Goal: Task Accomplishment & Management: Manage account settings

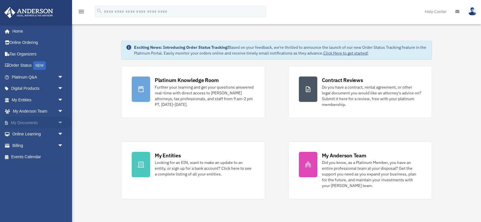
click at [20, 122] on link "My Documents arrow_drop_down" at bounding box center [38, 123] width 68 height 12
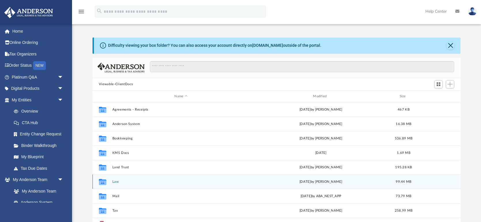
scroll to position [10, 0]
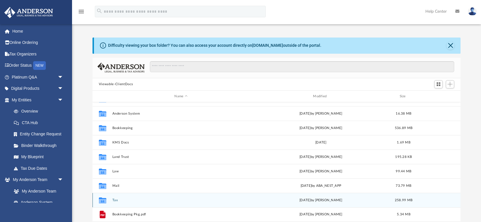
click at [116, 200] on button "Tax" at bounding box center [181, 200] width 138 height 4
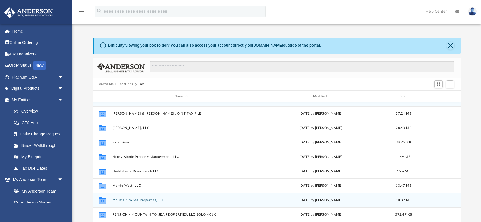
scroll to position [0, 0]
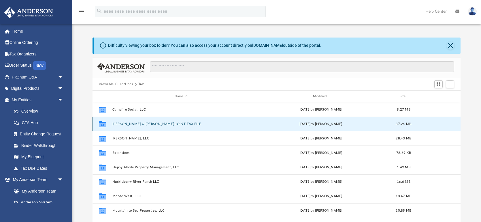
click at [131, 125] on button "[PERSON_NAME] & [PERSON_NAME] JOINT TAX FILE" at bounding box center [181, 124] width 138 height 4
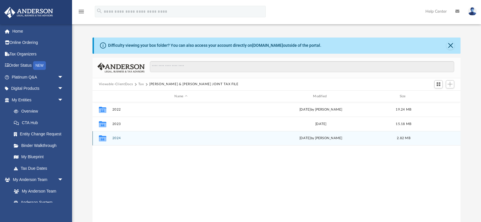
click at [121, 137] on button "2024" at bounding box center [181, 138] width 138 height 4
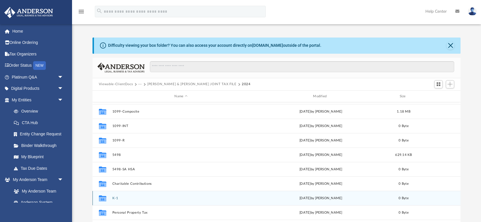
scroll to position [42, 0]
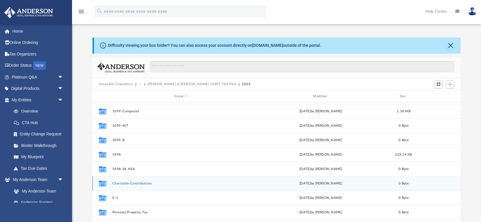
click at [130, 182] on button "Charitable Contributions" at bounding box center [181, 183] width 138 height 4
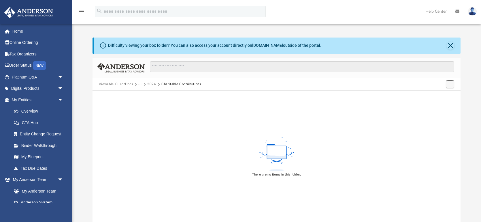
click at [450, 84] on span "Add" at bounding box center [450, 84] width 5 height 5
click at [435, 95] on li "Upload" at bounding box center [442, 96] width 18 height 6
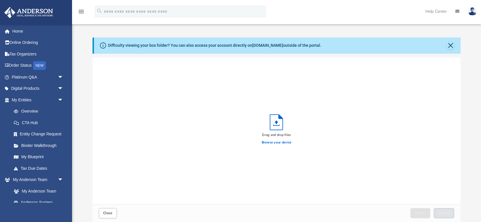
scroll to position [146, 368]
click at [272, 144] on label "Browse your device" at bounding box center [277, 142] width 30 height 5
click at [0, 0] on input "Browse your device" at bounding box center [0, 0] width 0 height 0
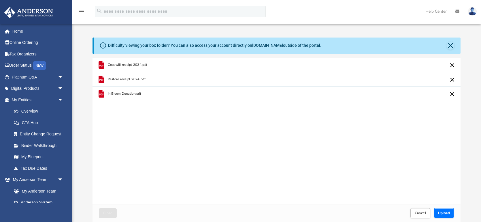
click at [449, 216] on button "Upload" at bounding box center [444, 213] width 21 height 10
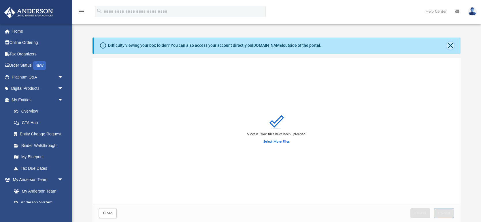
click at [451, 45] on button "Close" at bounding box center [451, 46] width 8 height 8
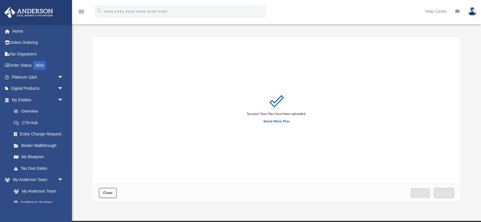
click at [108, 190] on button "Close" at bounding box center [108, 193] width 18 height 10
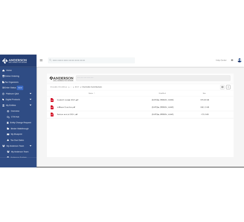
scroll to position [131, 368]
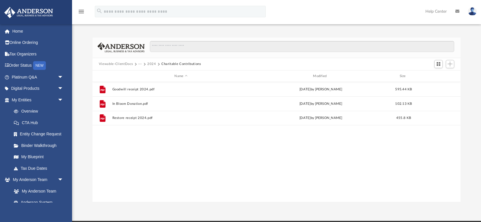
click at [151, 63] on button "2024" at bounding box center [151, 63] width 9 height 5
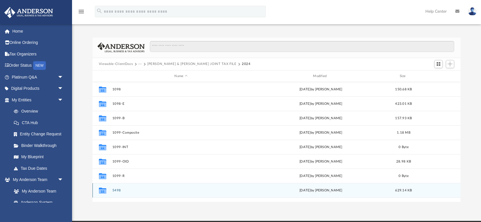
click at [116, 191] on button "5498" at bounding box center [181, 190] width 138 height 4
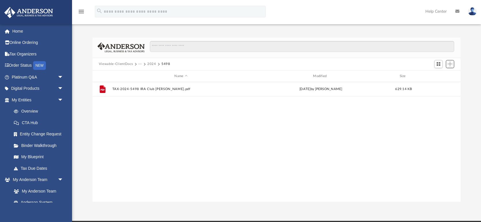
click at [450, 65] on span "Add" at bounding box center [450, 63] width 5 height 5
click at [440, 75] on li "Upload" at bounding box center [442, 75] width 18 height 6
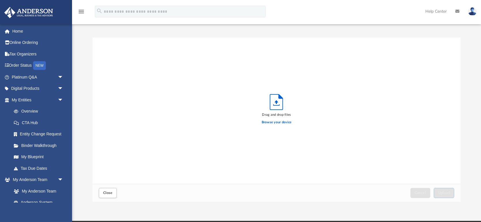
scroll to position [146, 368]
click at [277, 123] on label "Browse your device" at bounding box center [277, 122] width 30 height 5
click at [0, 0] on input "Browse your device" at bounding box center [0, 0] width 0 height 0
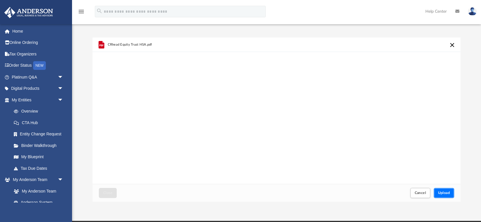
click at [446, 191] on span "Upload" at bounding box center [444, 192] width 12 height 3
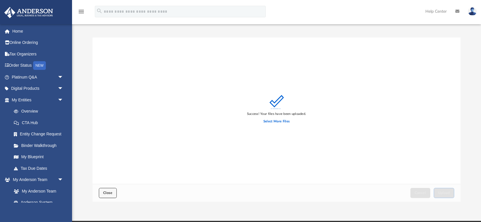
click at [105, 193] on span "Close" at bounding box center [107, 192] width 9 height 3
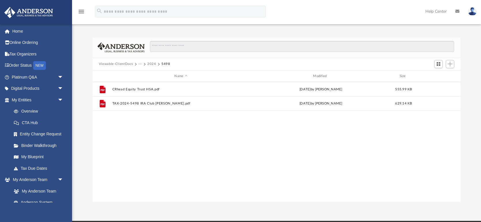
click at [150, 64] on button "2024" at bounding box center [151, 63] width 9 height 5
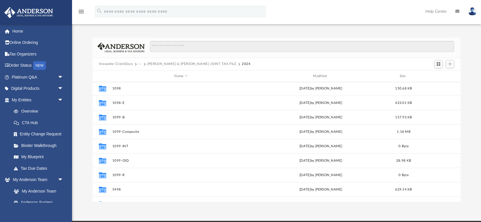
scroll to position [0, 0]
click at [447, 64] on button "Add" at bounding box center [450, 64] width 9 height 8
click at [441, 84] on li "New Folder" at bounding box center [442, 85] width 18 height 6
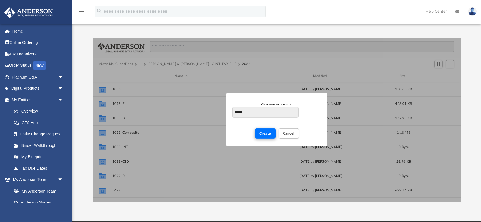
type input "******"
click at [269, 134] on span "Create" at bounding box center [265, 132] width 12 height 3
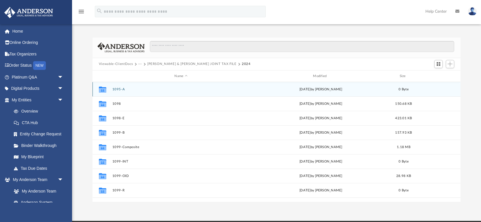
click at [172, 90] on button "1095-A" at bounding box center [181, 89] width 138 height 4
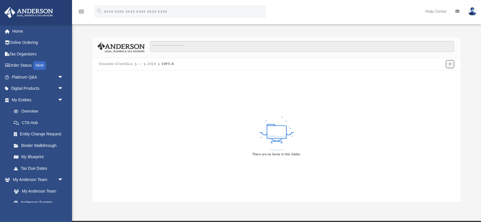
click at [449, 64] on span "Add" at bounding box center [450, 63] width 5 height 5
click at [438, 76] on li "Upload" at bounding box center [442, 75] width 18 height 6
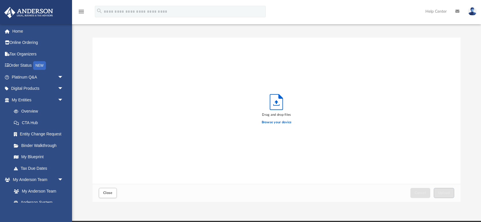
scroll to position [146, 368]
click at [275, 121] on label "Browse your device" at bounding box center [277, 122] width 30 height 5
click at [0, 0] on input "Browse your device" at bounding box center [0, 0] width 0 height 0
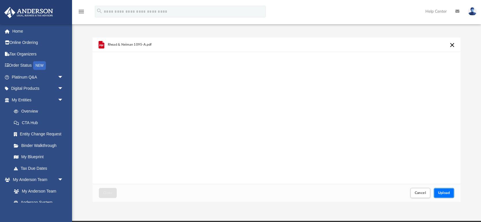
click at [441, 191] on span "Upload" at bounding box center [444, 192] width 12 height 3
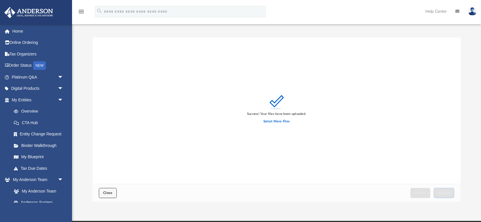
click at [110, 193] on span "Close" at bounding box center [107, 192] width 9 height 3
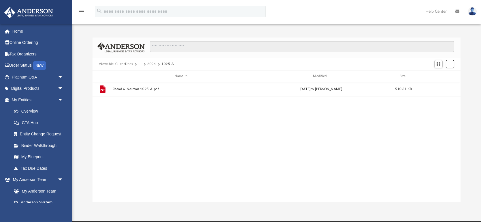
scroll to position [131, 368]
click at [151, 63] on button "2024" at bounding box center [151, 63] width 9 height 5
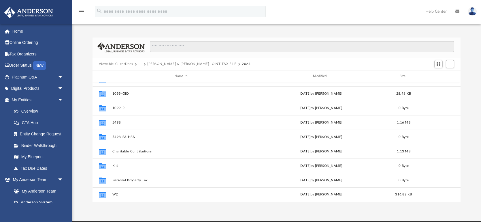
scroll to position [2, 0]
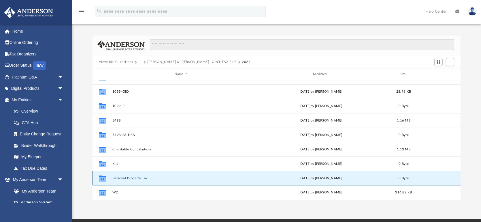
click at [135, 176] on button "Personal Property Tax" at bounding box center [181, 178] width 138 height 4
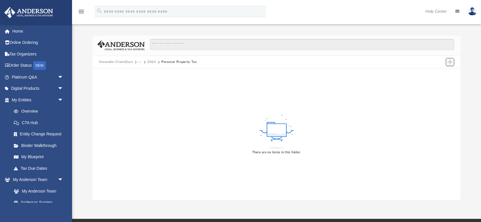
click at [451, 60] on span "Add" at bounding box center [450, 61] width 5 height 5
click at [439, 75] on li "Upload" at bounding box center [442, 73] width 18 height 6
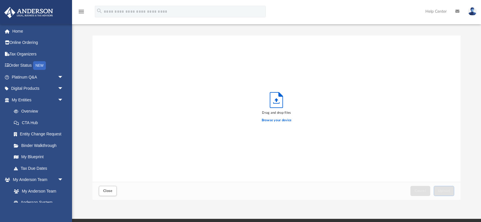
scroll to position [146, 368]
click at [283, 118] on label "Browse your device" at bounding box center [277, 120] width 30 height 5
click at [0, 0] on input "Browse your device" at bounding box center [0, 0] width 0 height 0
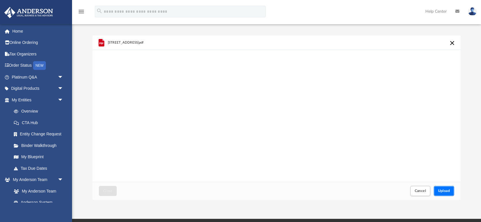
click at [448, 191] on span "Upload" at bounding box center [444, 190] width 12 height 3
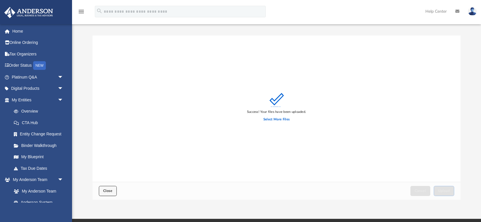
click at [104, 189] on span "Close" at bounding box center [107, 190] width 9 height 3
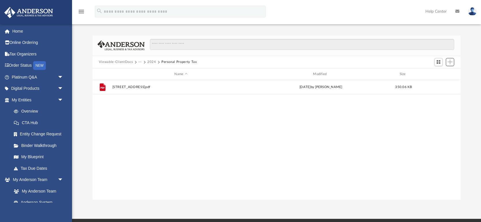
scroll to position [131, 368]
click at [448, 62] on span "Add" at bounding box center [450, 61] width 5 height 5
click at [438, 74] on li "Upload" at bounding box center [442, 73] width 18 height 6
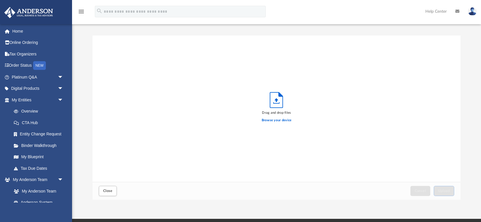
scroll to position [146, 368]
click at [287, 120] on label "Browse your device" at bounding box center [277, 120] width 30 height 5
click at [0, 0] on input "Browse your device" at bounding box center [0, 0] width 0 height 0
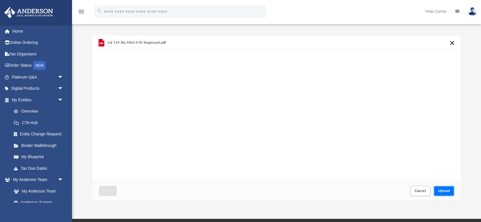
click at [444, 190] on span "Upload" at bounding box center [444, 190] width 12 height 3
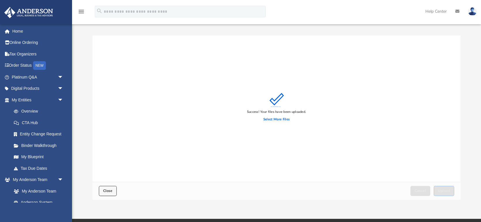
click at [108, 189] on span "Close" at bounding box center [107, 190] width 9 height 3
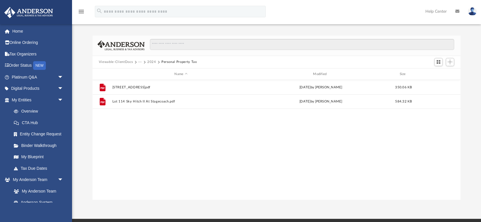
click at [150, 61] on button "2024" at bounding box center [151, 61] width 9 height 5
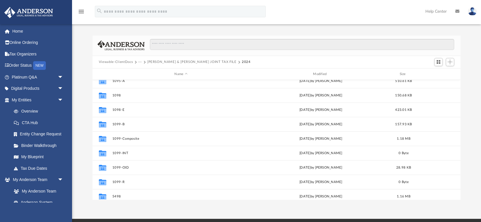
scroll to position [0, 0]
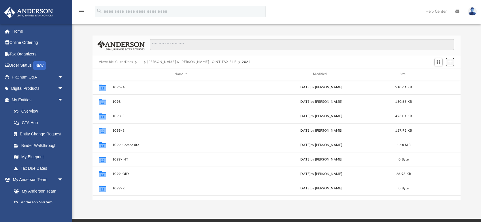
click at [453, 60] on button "Add" at bounding box center [450, 62] width 9 height 8
click at [445, 82] on li "New Folder" at bounding box center [442, 82] width 18 height 6
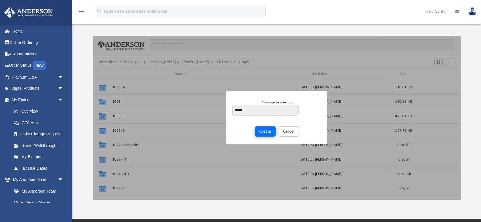
type input "******"
click at [267, 131] on span "Create" at bounding box center [265, 130] width 12 height 3
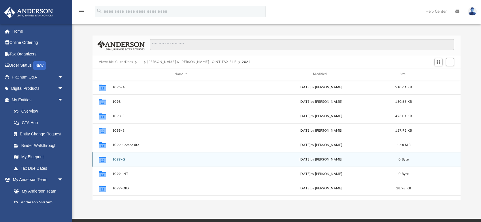
click at [138, 162] on div "Collaborated Folder 1099-G [DATE] by [PERSON_NAME] 0 Byte" at bounding box center [277, 159] width 368 height 14
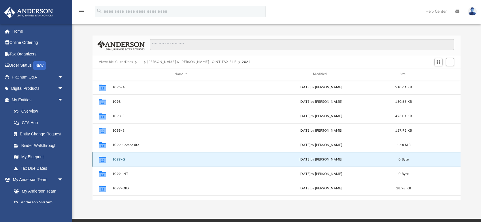
click at [138, 162] on div "Collaborated Folder 1099-G [DATE] by [PERSON_NAME] 0 Byte" at bounding box center [277, 159] width 368 height 14
click at [119, 158] on button "1099-G" at bounding box center [181, 159] width 138 height 4
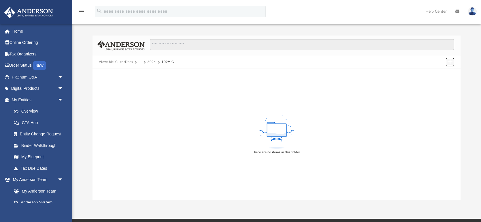
click at [451, 62] on span "Add" at bounding box center [450, 61] width 5 height 5
click at [442, 73] on li "Upload" at bounding box center [442, 73] width 18 height 6
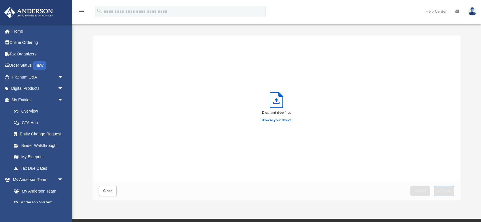
scroll to position [146, 368]
click at [278, 120] on label "Browse your device" at bounding box center [277, 120] width 30 height 5
click at [0, 0] on input "Browse your device" at bounding box center [0, 0] width 0 height 0
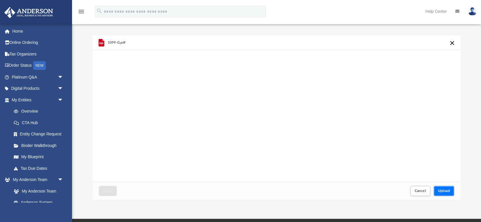
click at [444, 189] on span "Upload" at bounding box center [444, 190] width 12 height 3
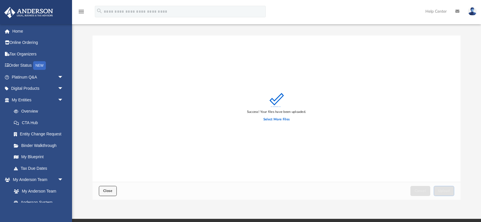
click at [112, 188] on button "Close" at bounding box center [108, 191] width 18 height 10
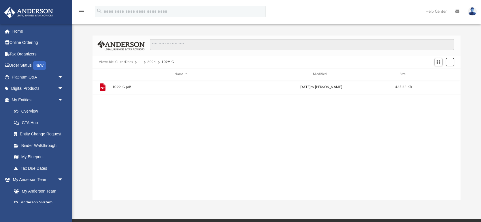
scroll to position [131, 368]
click at [150, 61] on button "2024" at bounding box center [151, 61] width 9 height 5
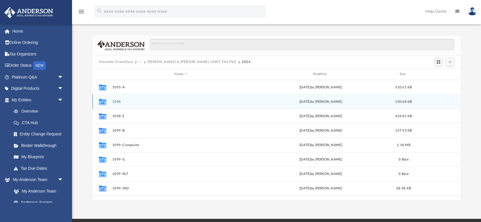
click at [114, 100] on button "1098" at bounding box center [181, 102] width 138 height 4
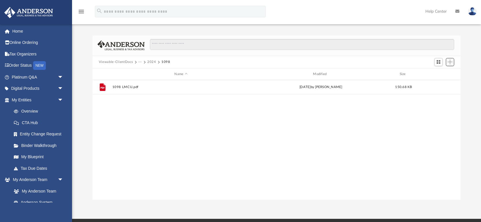
click at [452, 62] on span "Add" at bounding box center [450, 61] width 5 height 5
click at [443, 72] on li "Upload" at bounding box center [442, 73] width 18 height 6
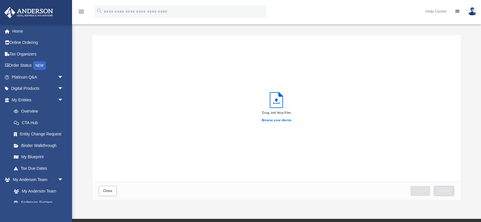
scroll to position [146, 368]
click at [283, 120] on label "Browse your device" at bounding box center [277, 120] width 30 height 5
click at [0, 0] on input "Browse your device" at bounding box center [0, 0] width 0 height 0
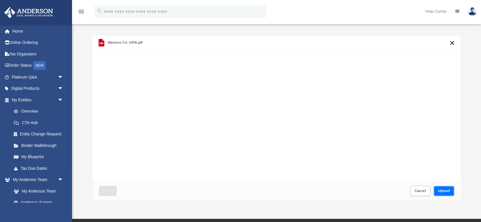
click at [444, 190] on span "Upload" at bounding box center [444, 190] width 12 height 3
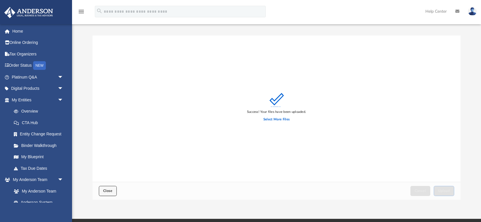
click at [108, 191] on span "Close" at bounding box center [107, 190] width 9 height 3
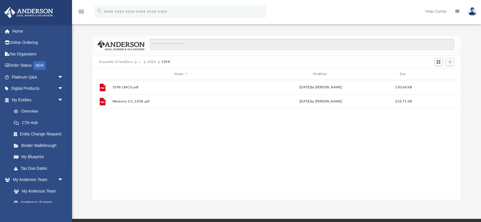
click at [152, 62] on button "2024" at bounding box center [151, 61] width 9 height 5
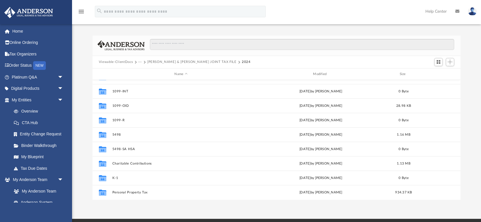
scroll to position [97, 0]
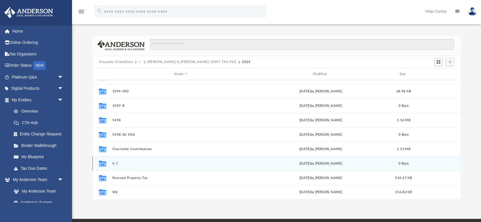
click at [116, 163] on button "K-1" at bounding box center [181, 163] width 138 height 4
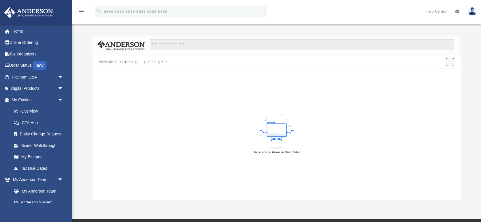
click at [449, 64] on span "Add" at bounding box center [450, 61] width 5 height 5
click at [436, 72] on li "Upload" at bounding box center [442, 73] width 18 height 6
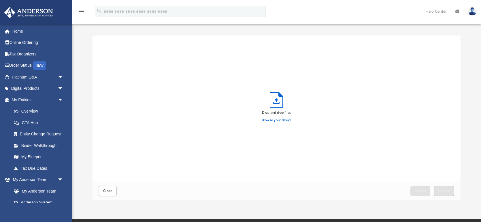
scroll to position [146, 368]
click at [277, 120] on label "Browse your device" at bounding box center [277, 120] width 30 height 5
click at [0, 0] on input "Browse your device" at bounding box center [0, 0] width 0 height 0
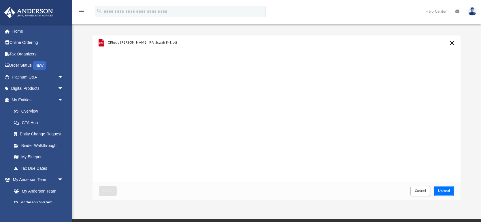
click at [447, 190] on span "Upload" at bounding box center [444, 190] width 12 height 3
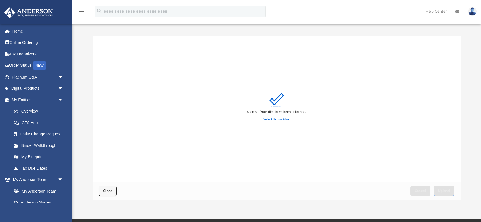
click at [104, 189] on span "Close" at bounding box center [107, 190] width 9 height 3
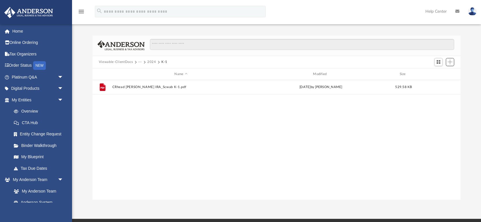
scroll to position [131, 368]
click at [150, 61] on button "2024" at bounding box center [151, 61] width 9 height 5
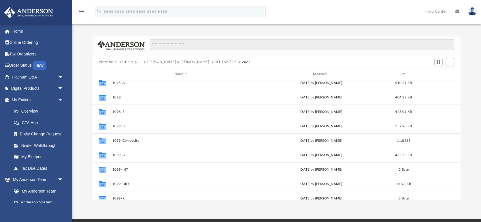
scroll to position [0, 0]
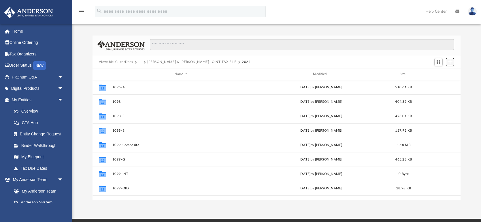
click at [450, 60] on span "Add" at bounding box center [450, 61] width 5 height 5
click at [442, 72] on li "Upload" at bounding box center [442, 73] width 18 height 6
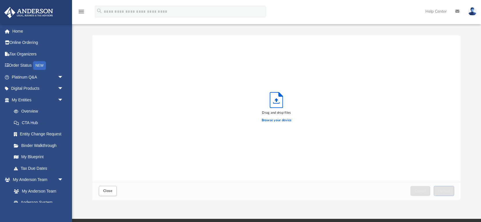
scroll to position [146, 368]
click at [110, 192] on span "Close" at bounding box center [107, 190] width 9 height 3
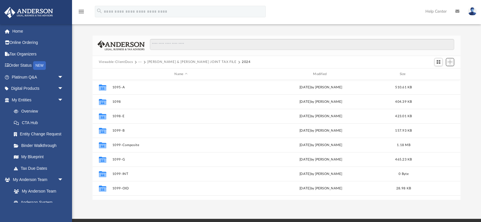
click at [452, 61] on span "Add" at bounding box center [450, 61] width 5 height 5
click at [436, 84] on li "New Folder" at bounding box center [442, 82] width 18 height 6
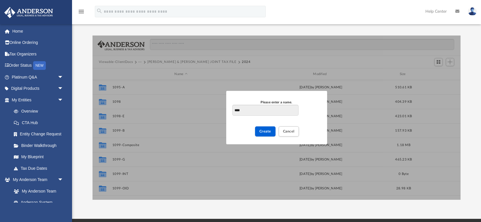
type input "****"
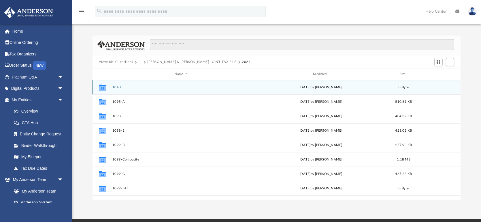
click at [116, 86] on button "1040" at bounding box center [181, 87] width 138 height 4
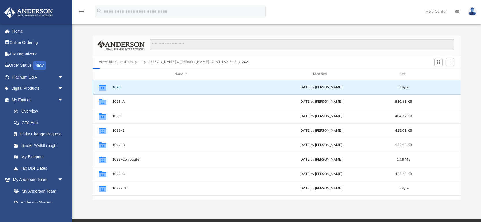
click at [116, 86] on button "1040" at bounding box center [181, 87] width 138 height 4
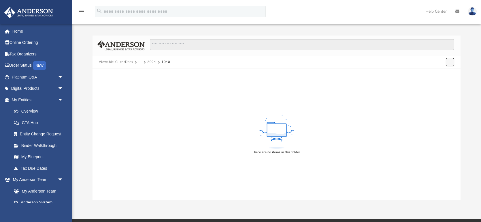
click at [452, 61] on span "Add" at bounding box center [450, 61] width 5 height 5
click at [441, 72] on li "Upload" at bounding box center [442, 73] width 18 height 6
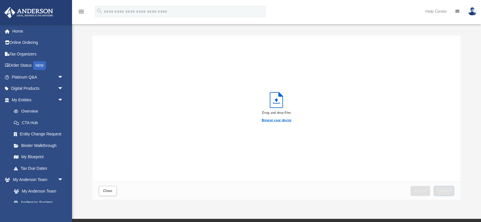
click at [280, 121] on label "Browse your device" at bounding box center [277, 120] width 30 height 5
click at [0, 0] on input "Browse your device" at bounding box center [0, 0] width 0 height 0
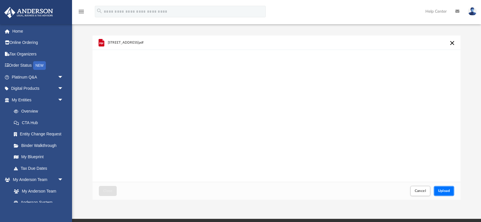
click at [447, 190] on span "Upload" at bounding box center [444, 190] width 12 height 3
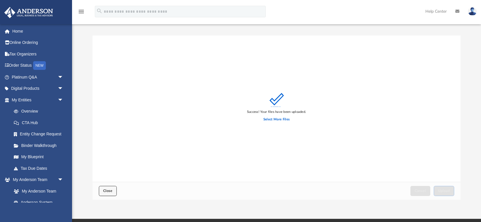
click at [109, 190] on span "Close" at bounding box center [107, 190] width 9 height 3
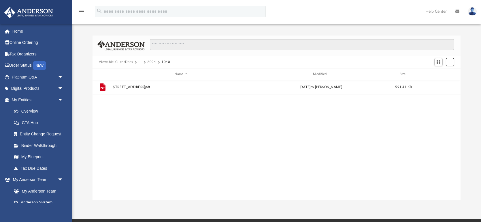
scroll to position [131, 368]
click at [148, 62] on button "2024" at bounding box center [151, 61] width 9 height 5
